Goal: Information Seeking & Learning: Understand process/instructions

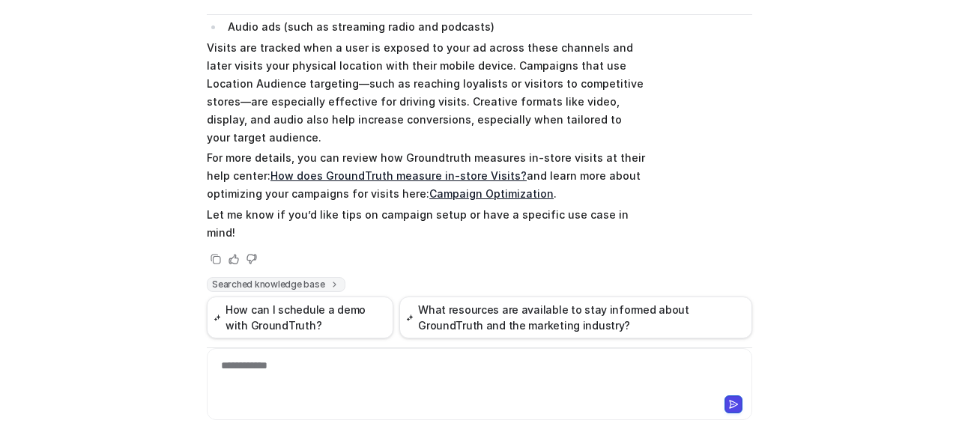
scroll to position [14550, 0]
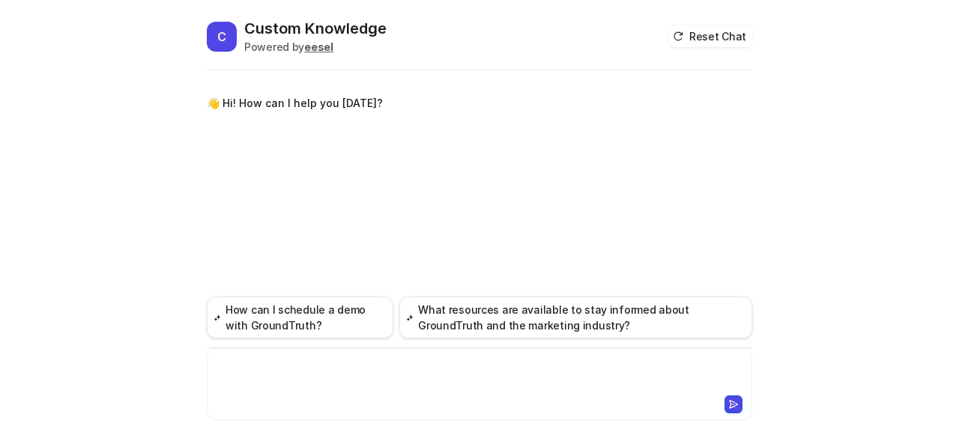
click at [264, 369] on div at bounding box center [480, 375] width 538 height 34
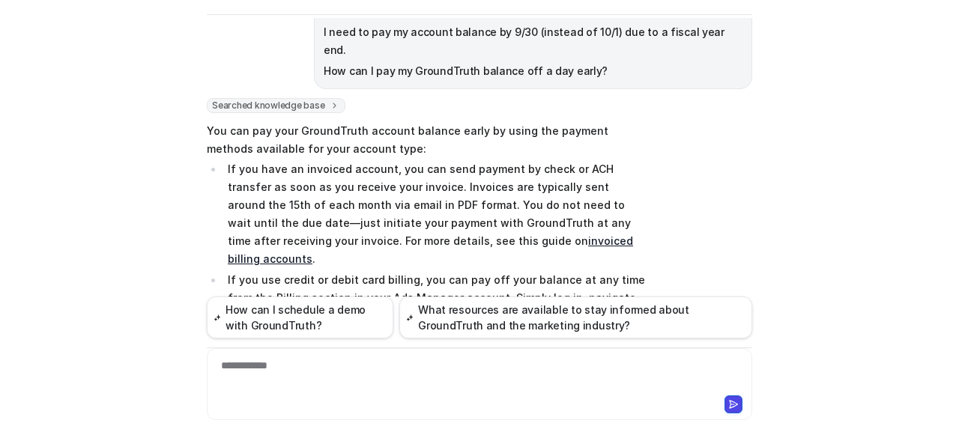
scroll to position [150, 0]
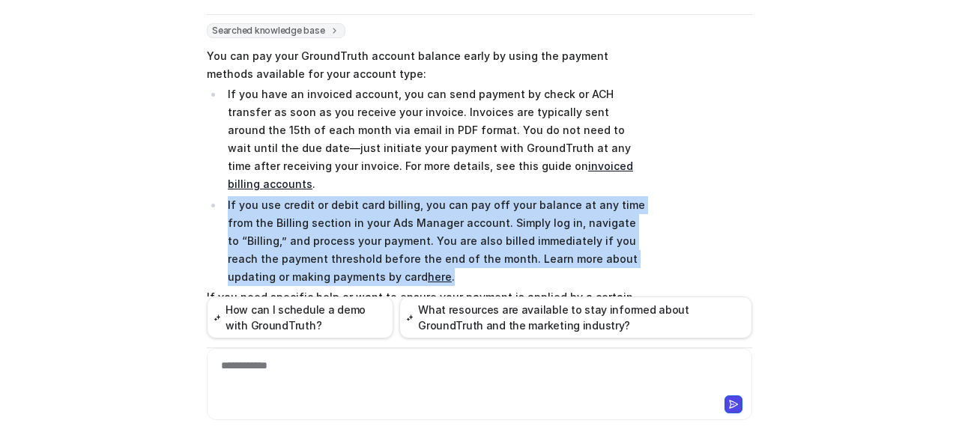
drag, startPoint x: 220, startPoint y: 166, endPoint x: 391, endPoint y: 241, distance: 187.2
click at [391, 241] on li "If you use credit or debit card billing, you can pay off your balance at any ti…" at bounding box center [434, 241] width 422 height 90
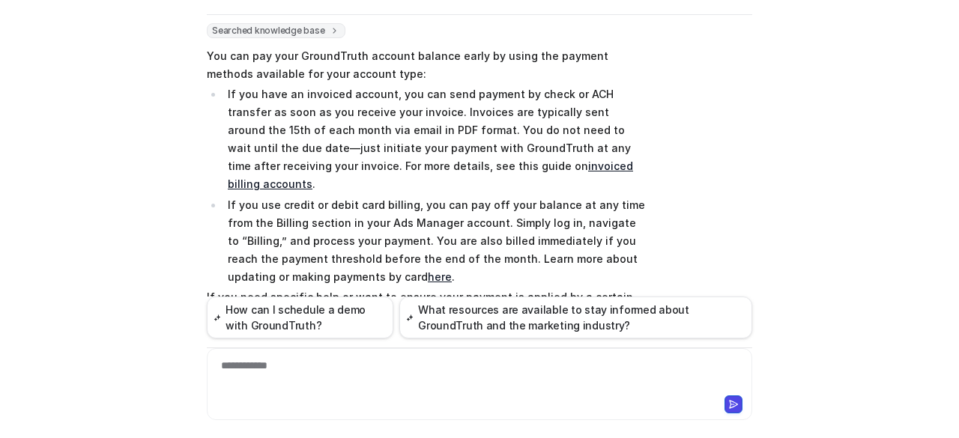
click at [359, 384] on div "**********" at bounding box center [480, 375] width 539 height 34
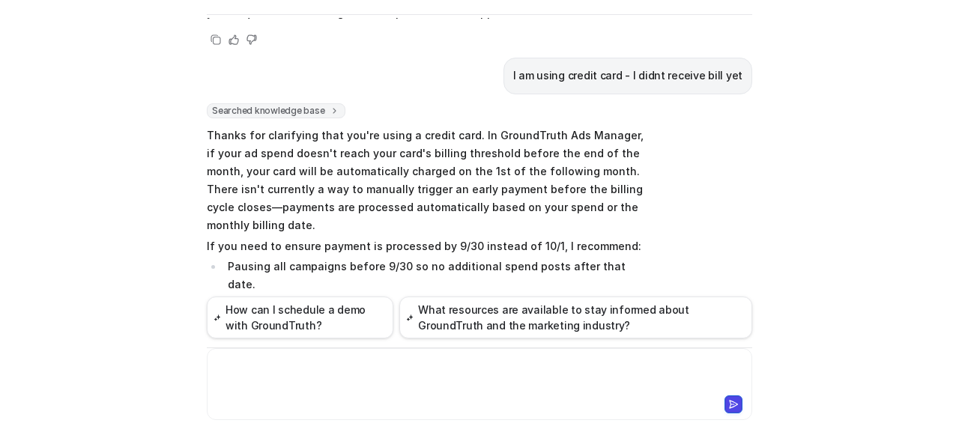
scroll to position [620, 0]
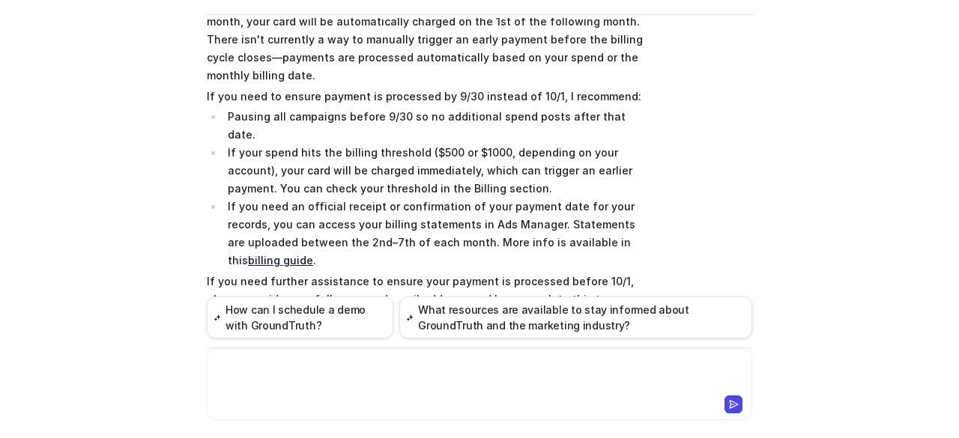
click at [248, 254] on link "billing guide" at bounding box center [280, 260] width 65 height 13
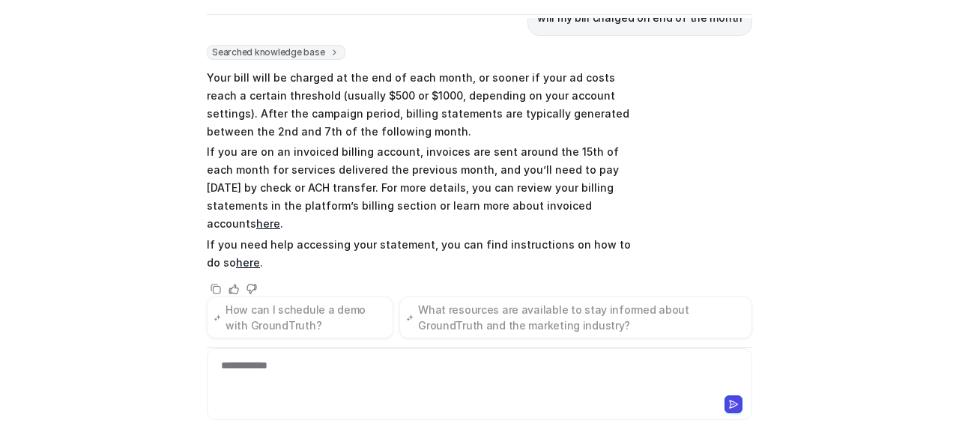
scroll to position [69, 0]
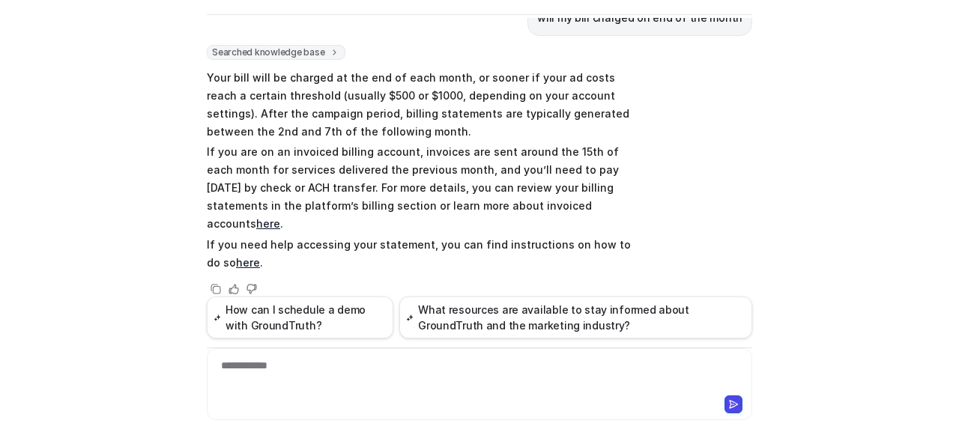
click at [27, 234] on div "C Custom Knowledge Powered by eesel Reset Chat 👋 Hi! How can I help you today? …" at bounding box center [479, 219] width 959 height 438
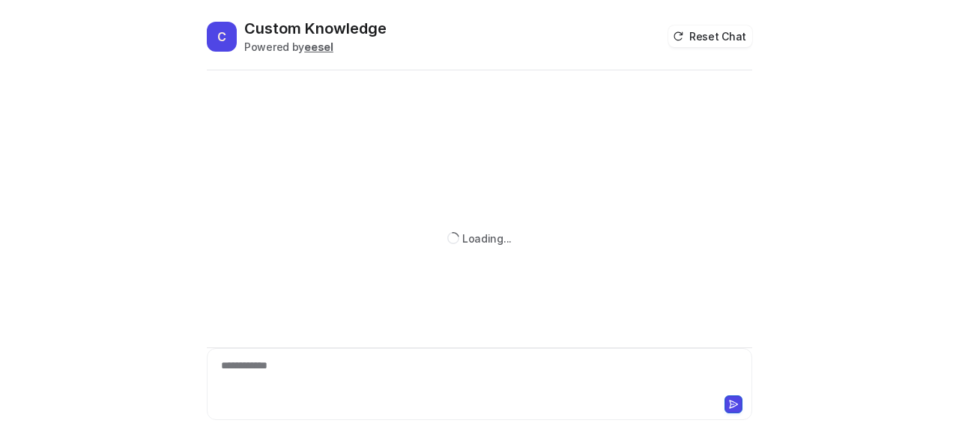
click at [351, 373] on div "**********" at bounding box center [480, 375] width 539 height 34
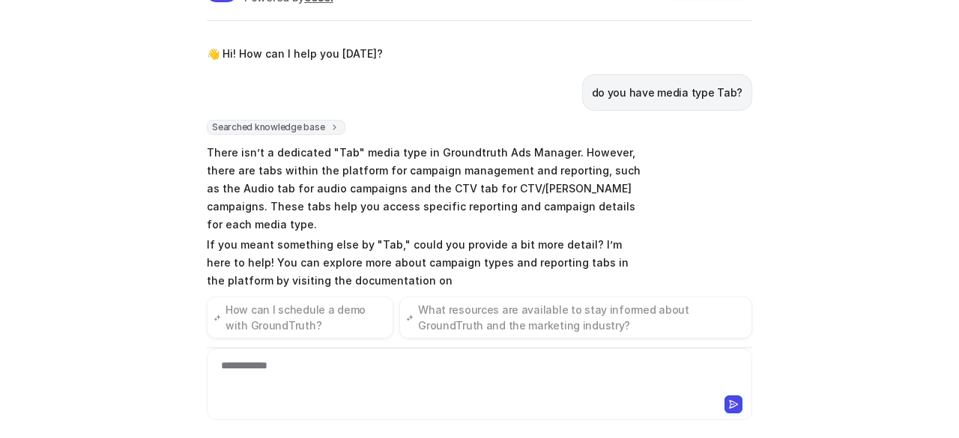
scroll to position [12, 0]
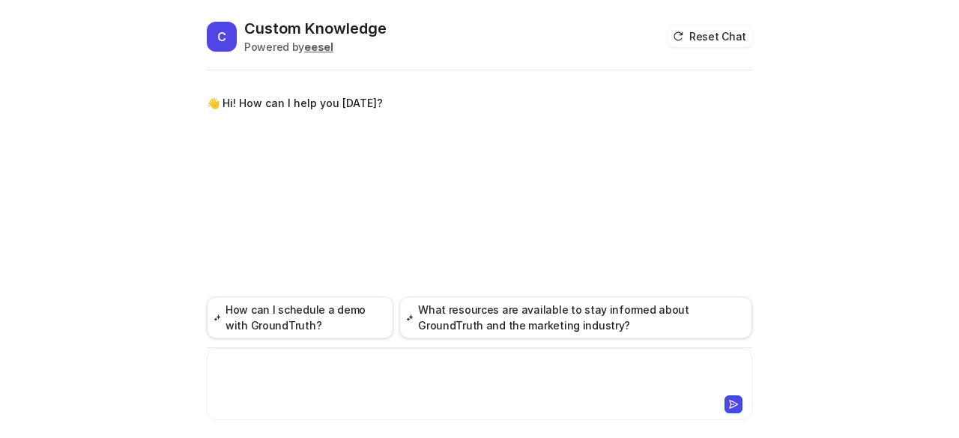
click at [436, 375] on div at bounding box center [480, 375] width 539 height 34
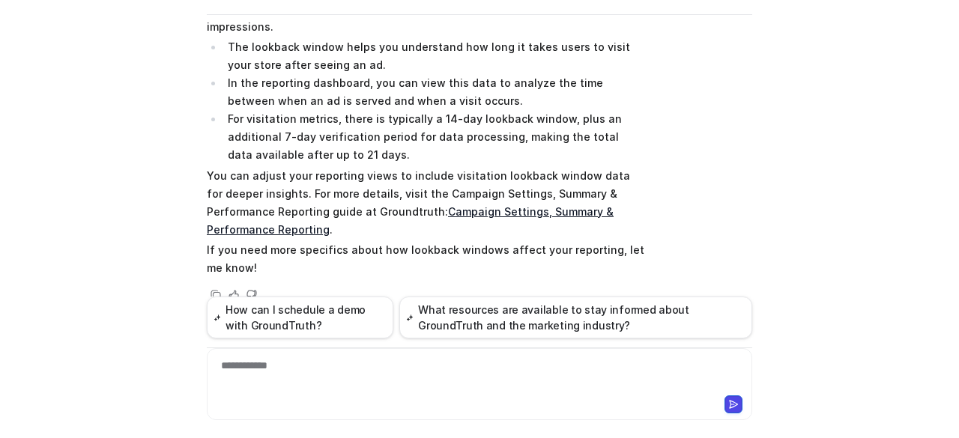
scroll to position [161, 0]
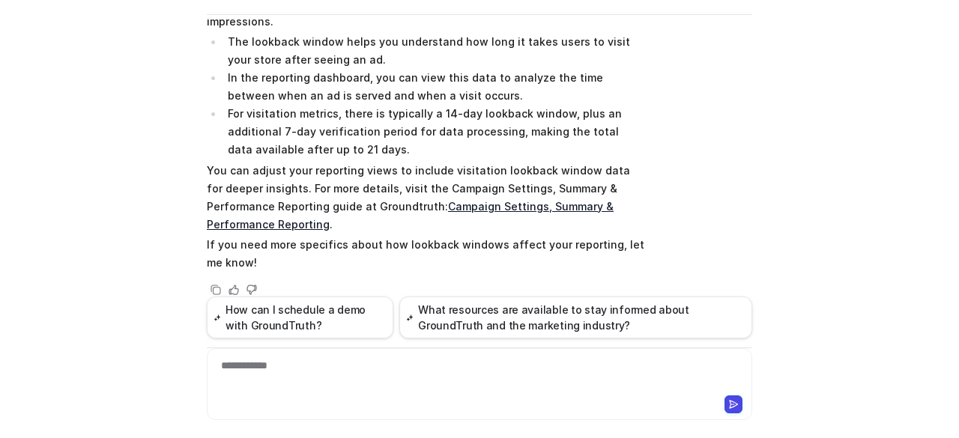
click at [477, 366] on div "**********" at bounding box center [480, 375] width 539 height 34
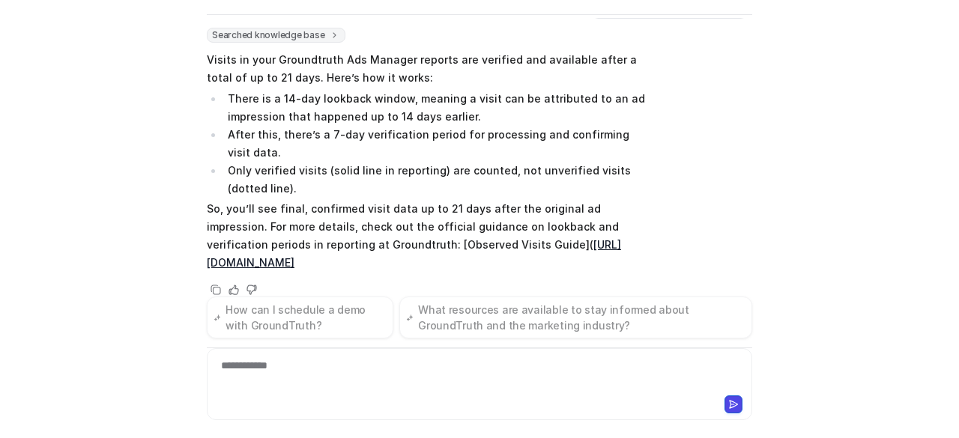
scroll to position [469, 0]
